Goal: Task Accomplishment & Management: Complete application form

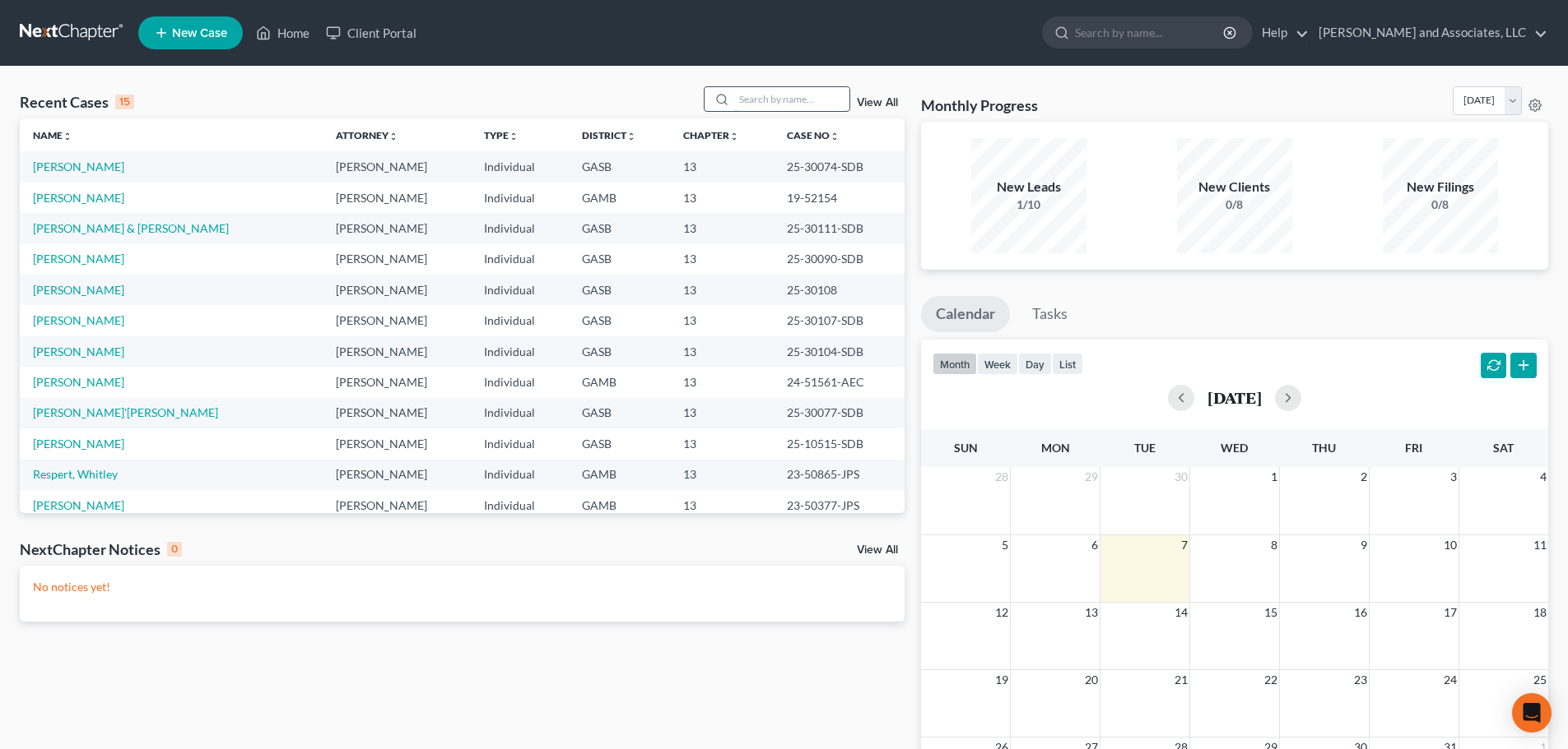
click at [770, 103] on input "search" at bounding box center [791, 99] width 115 height 23
type input "c"
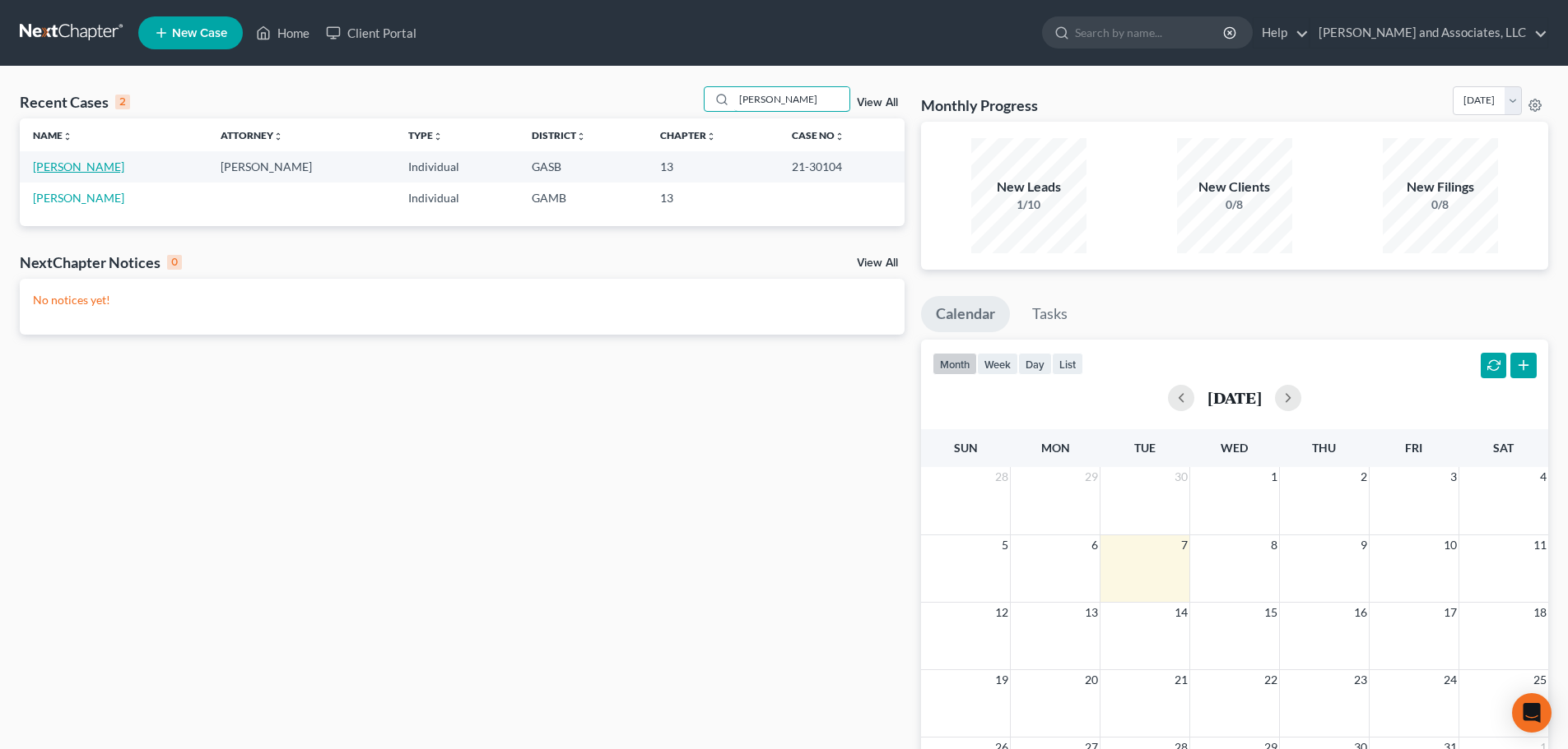
type input "[PERSON_NAME]"
click at [73, 168] on link "[PERSON_NAME]" at bounding box center [78, 166] width 91 height 14
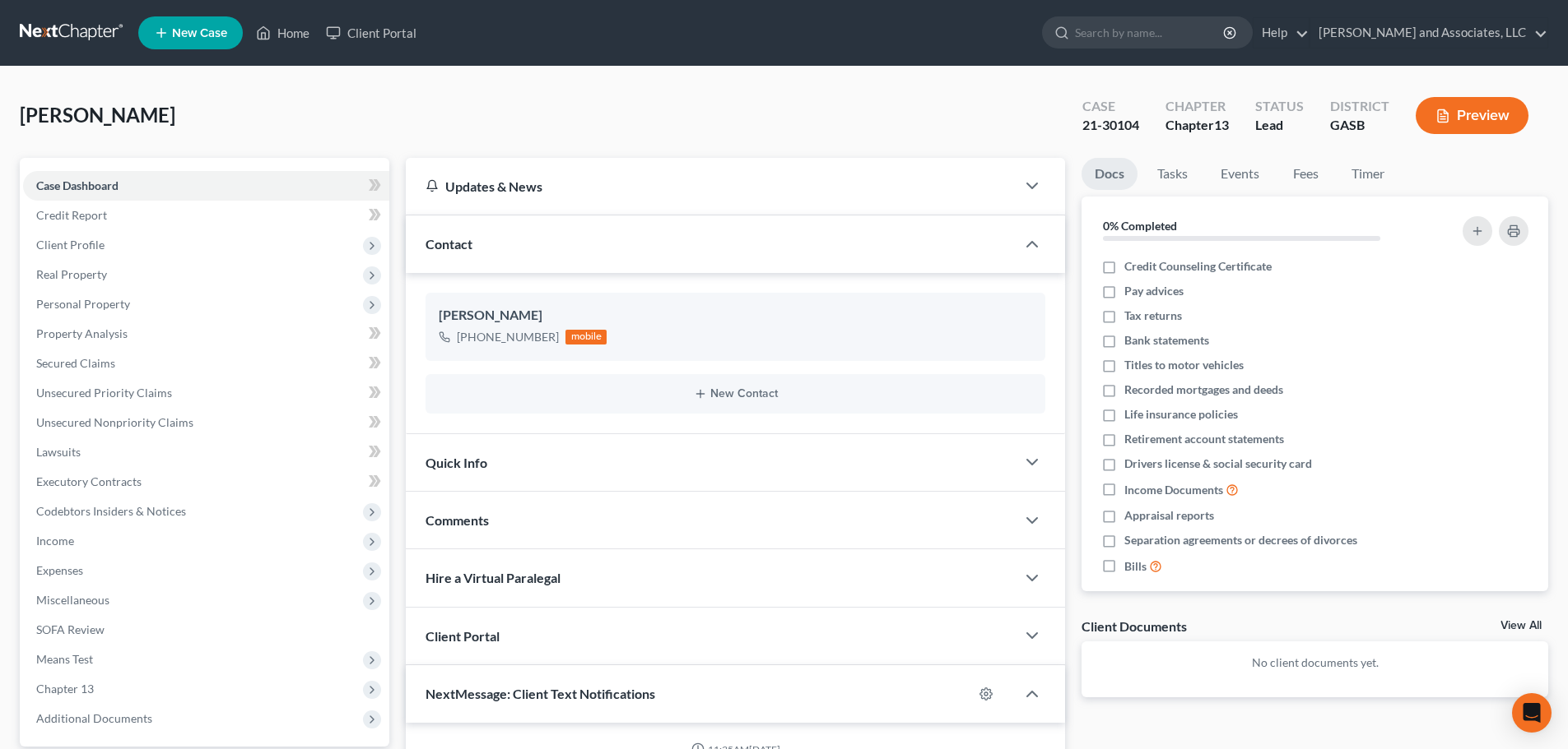
scroll to position [137, 0]
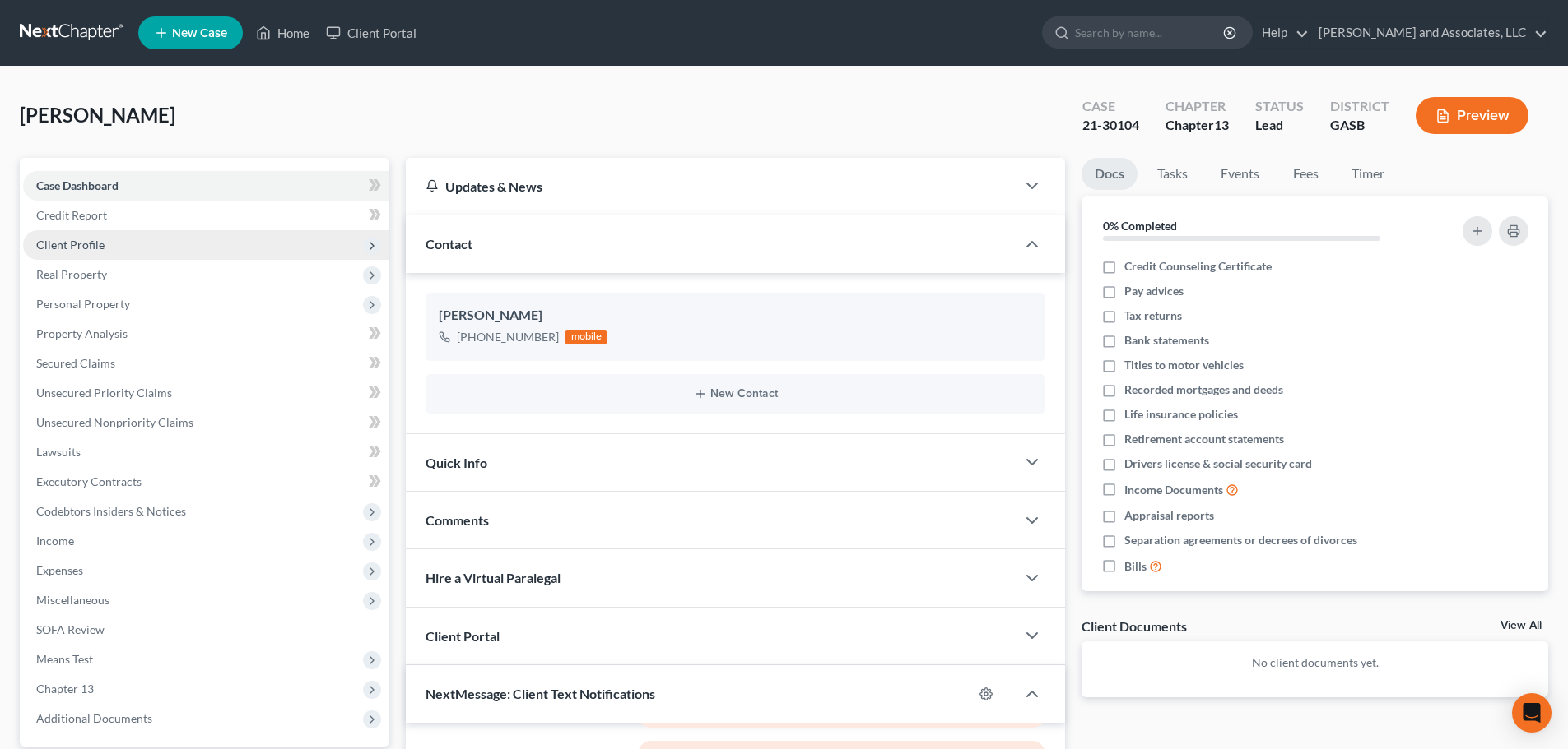
click at [78, 246] on span "Client Profile" at bounding box center [70, 244] width 68 height 14
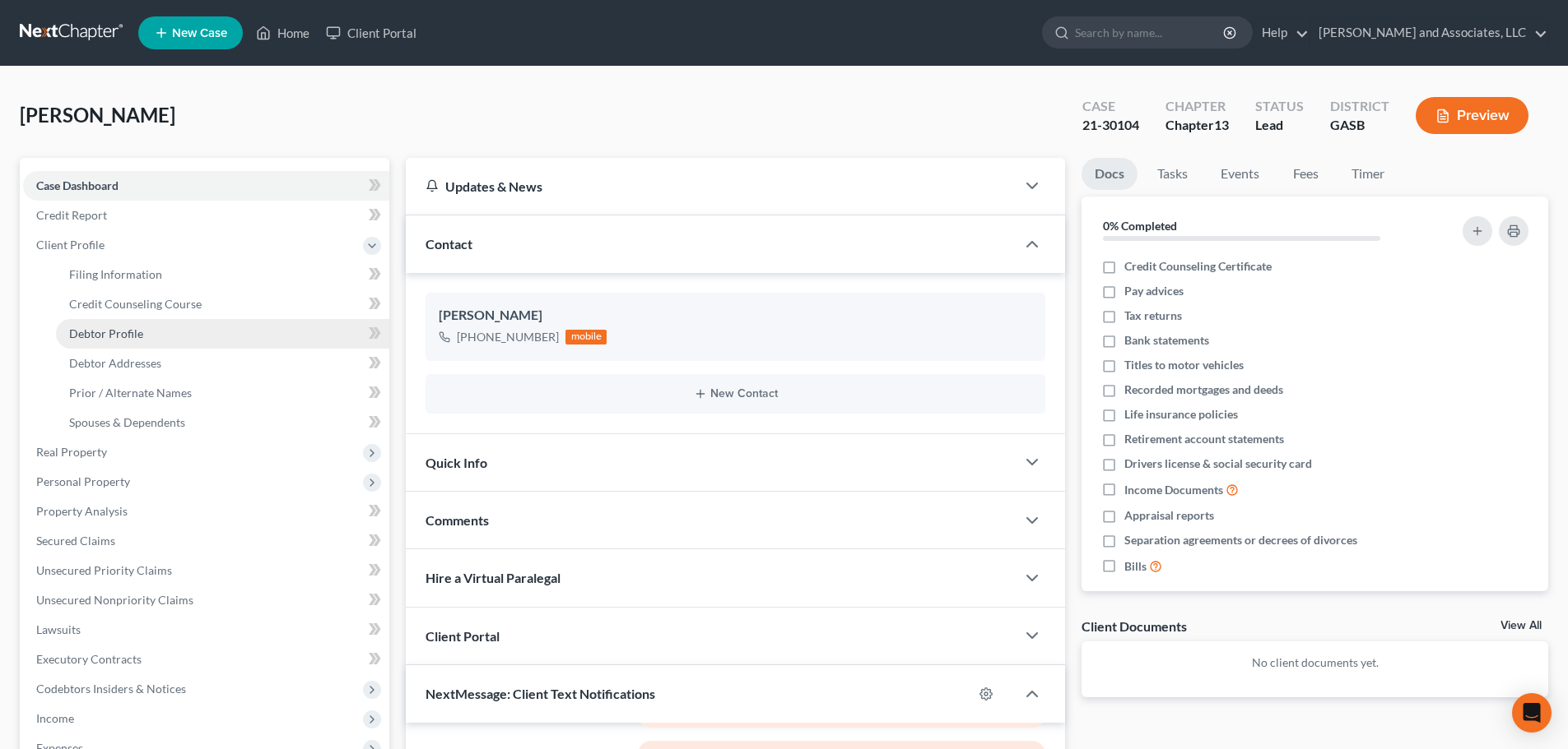
click at [115, 334] on span "Debtor Profile" at bounding box center [107, 333] width 74 height 14
select select "0"
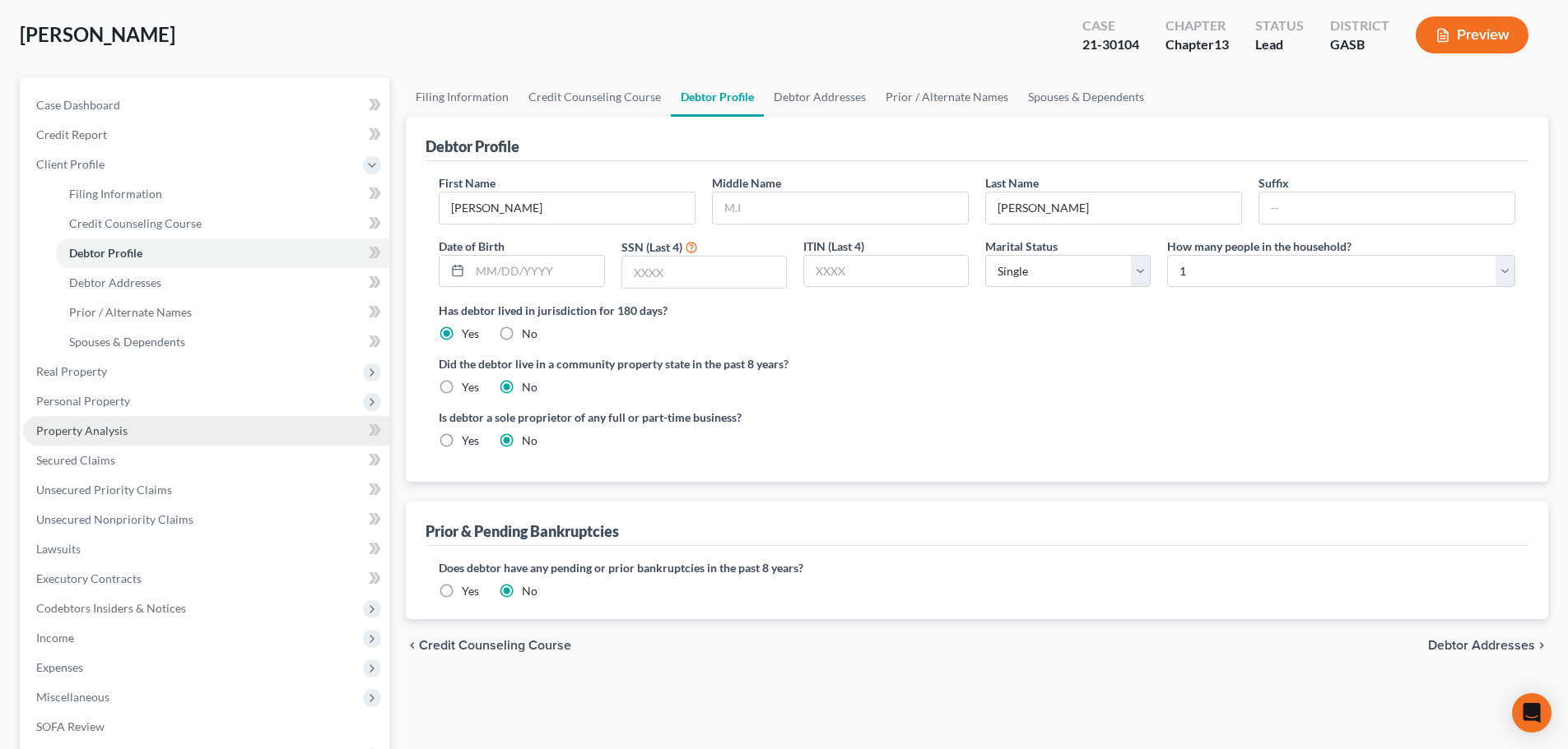
scroll to position [329, 0]
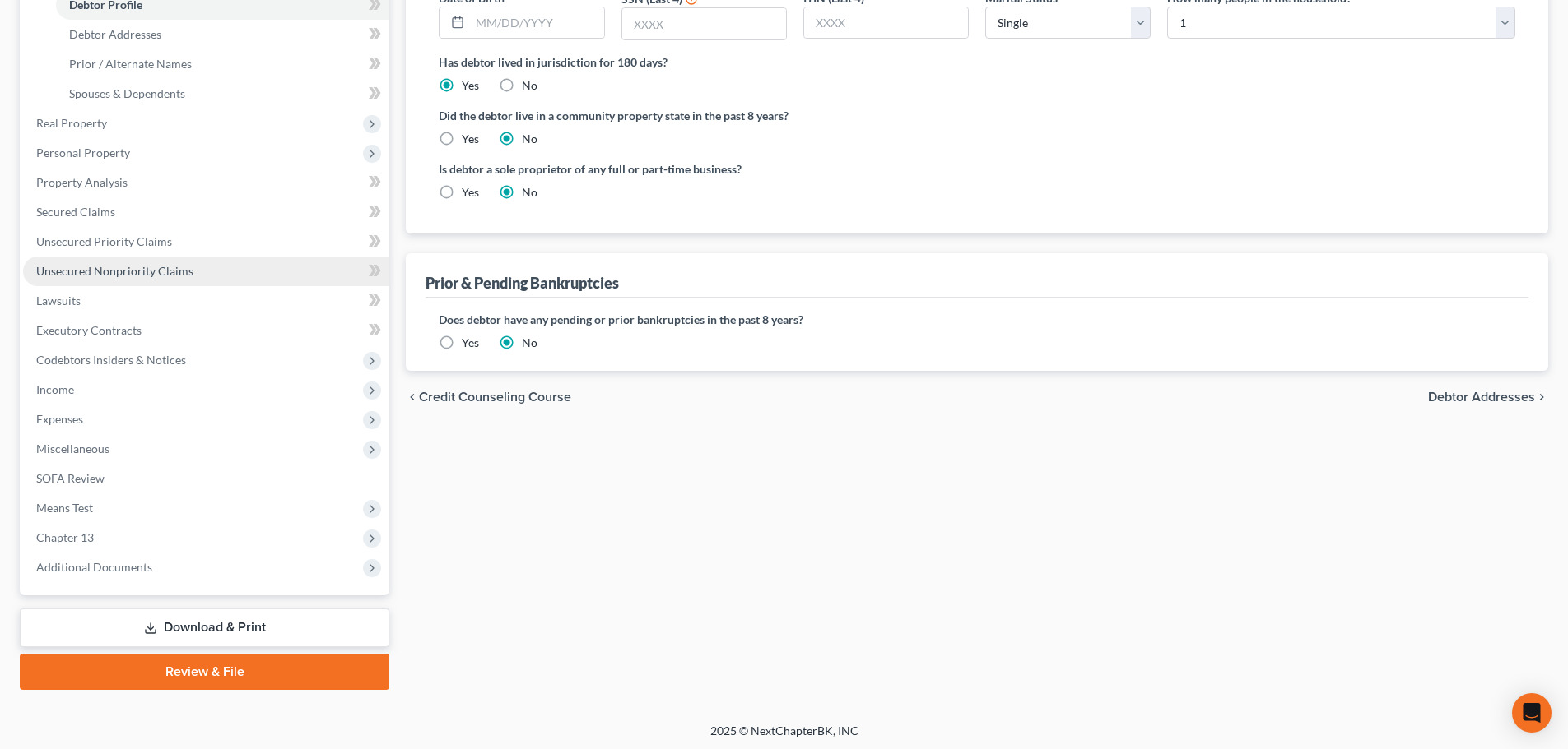
click at [137, 275] on span "Unsecured Nonpriority Claims" at bounding box center [114, 271] width 157 height 14
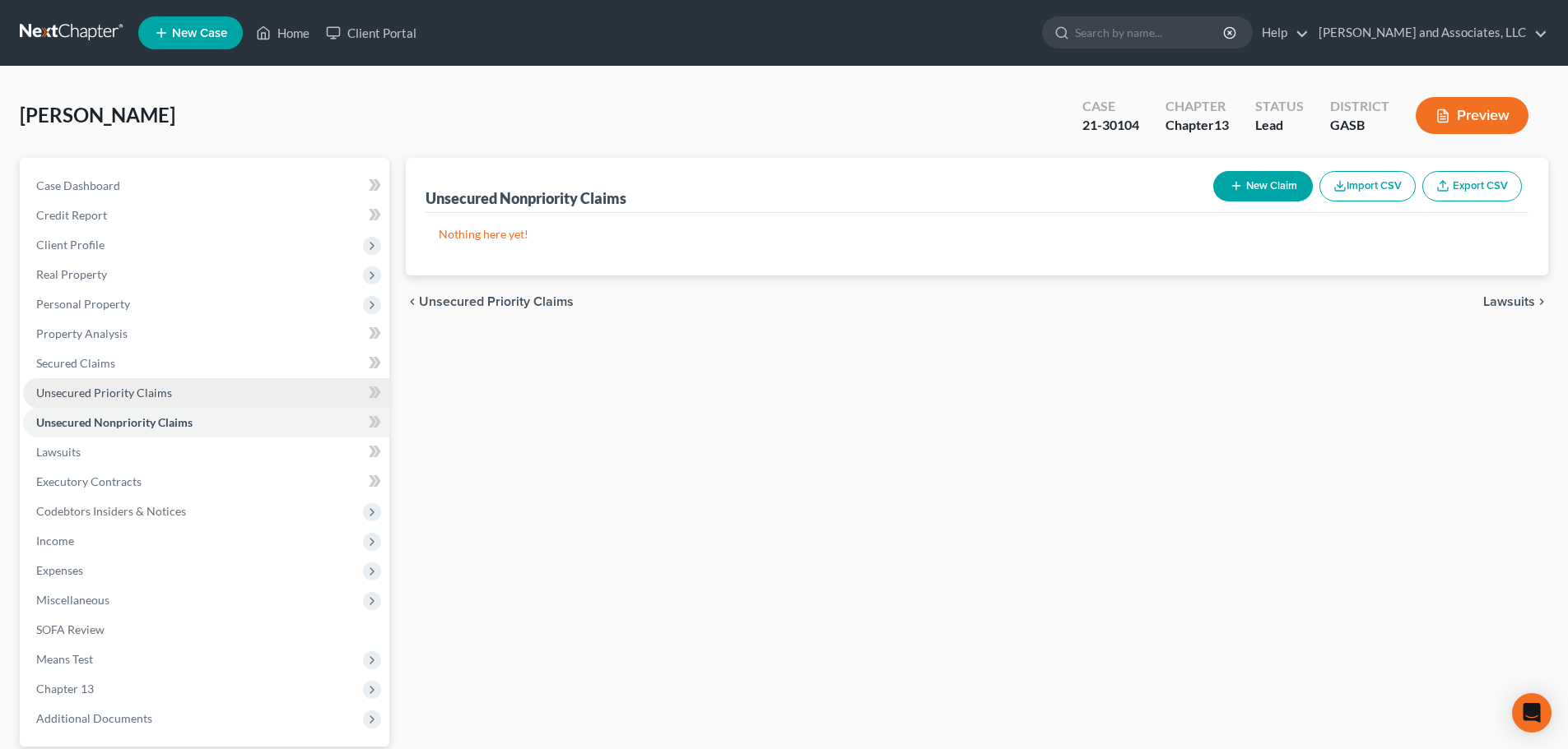
click at [118, 393] on span "Unsecured Priority Claims" at bounding box center [104, 393] width 136 height 14
click at [150, 419] on span "Unsecured Nonpriority Claims" at bounding box center [114, 422] width 157 height 14
click at [490, 34] on ul "New Case Home Client Portal - No Result - See all results Or Press Enter... Hel…" at bounding box center [842, 33] width 1410 height 43
click at [907, 109] on div "[PERSON_NAME] Upgraded Case 21-30104 Chapter Chapter 13 Status Lead District GA…" at bounding box center [784, 121] width 1528 height 71
